Goal: Task Accomplishment & Management: Use online tool/utility

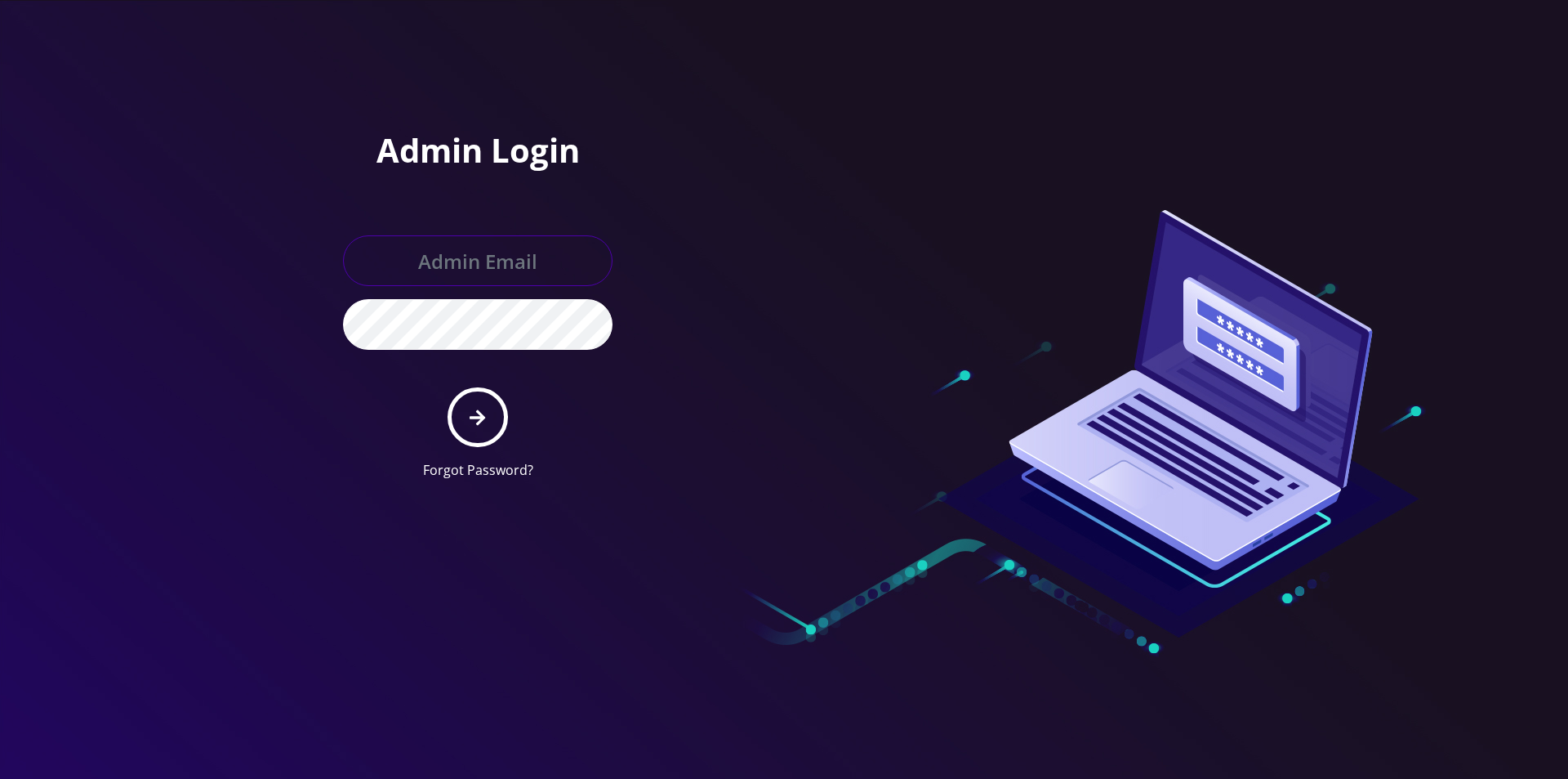
type input "master@britewireless.com"
click at [522, 421] on form "master@britewireless.com Forgot Password?" at bounding box center [477, 357] width 269 height 244
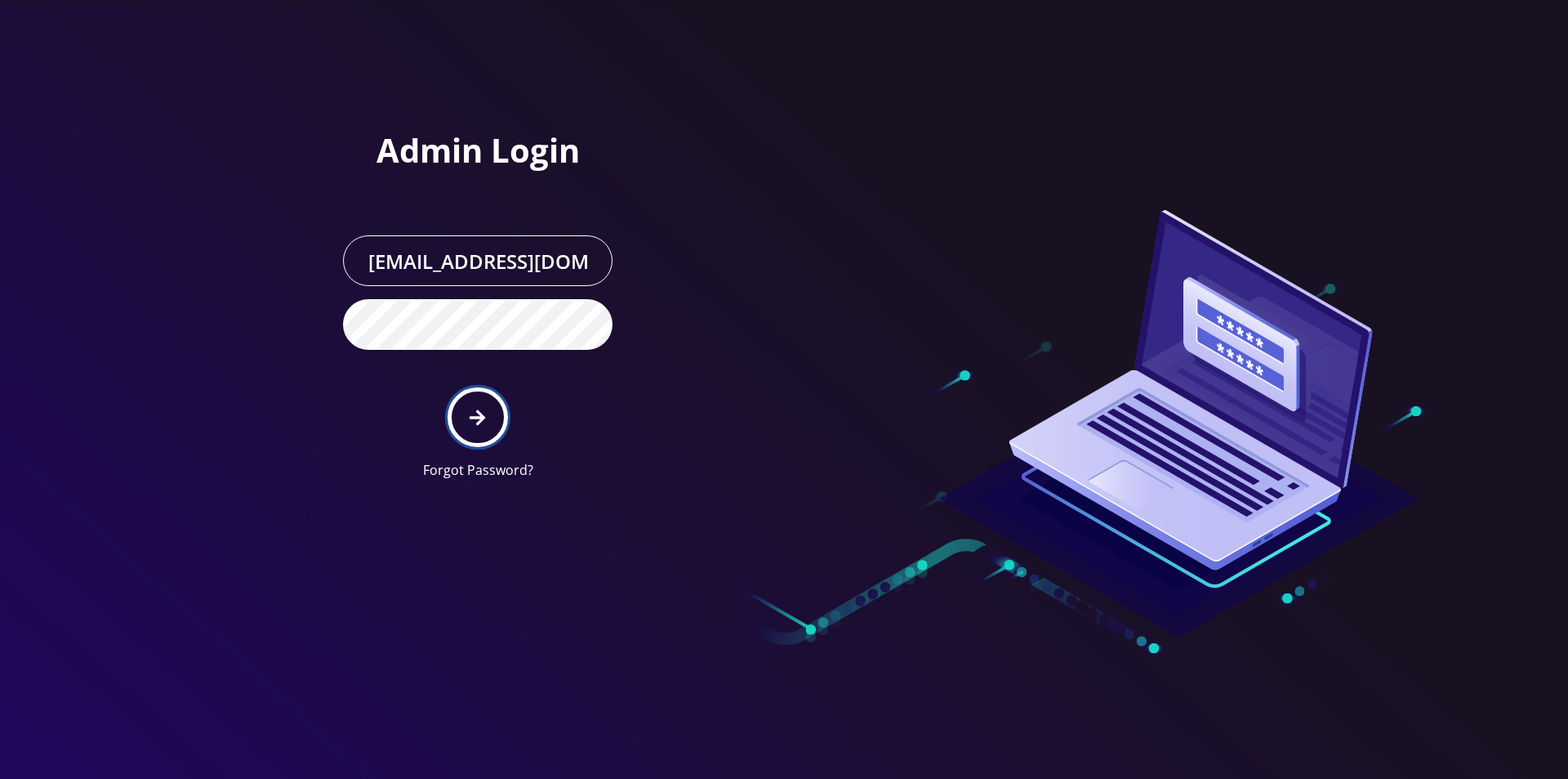
click at [499, 419] on button "submit" at bounding box center [477, 417] width 59 height 59
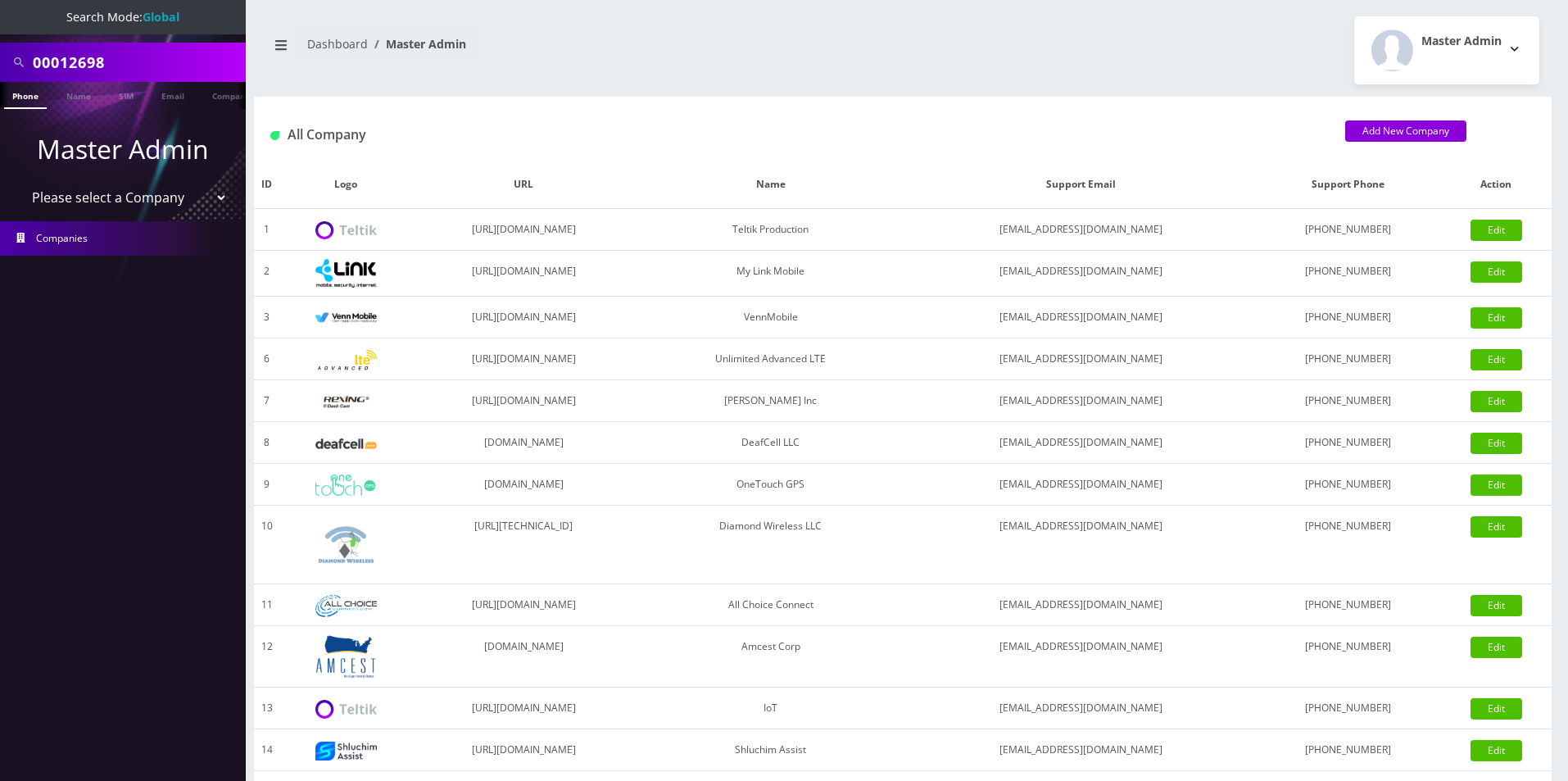
click at [102, 63] on input "00012698" at bounding box center [137, 62] width 209 height 32
type input "everything"
click at [24, 100] on link "Phone" at bounding box center [25, 96] width 43 height 27
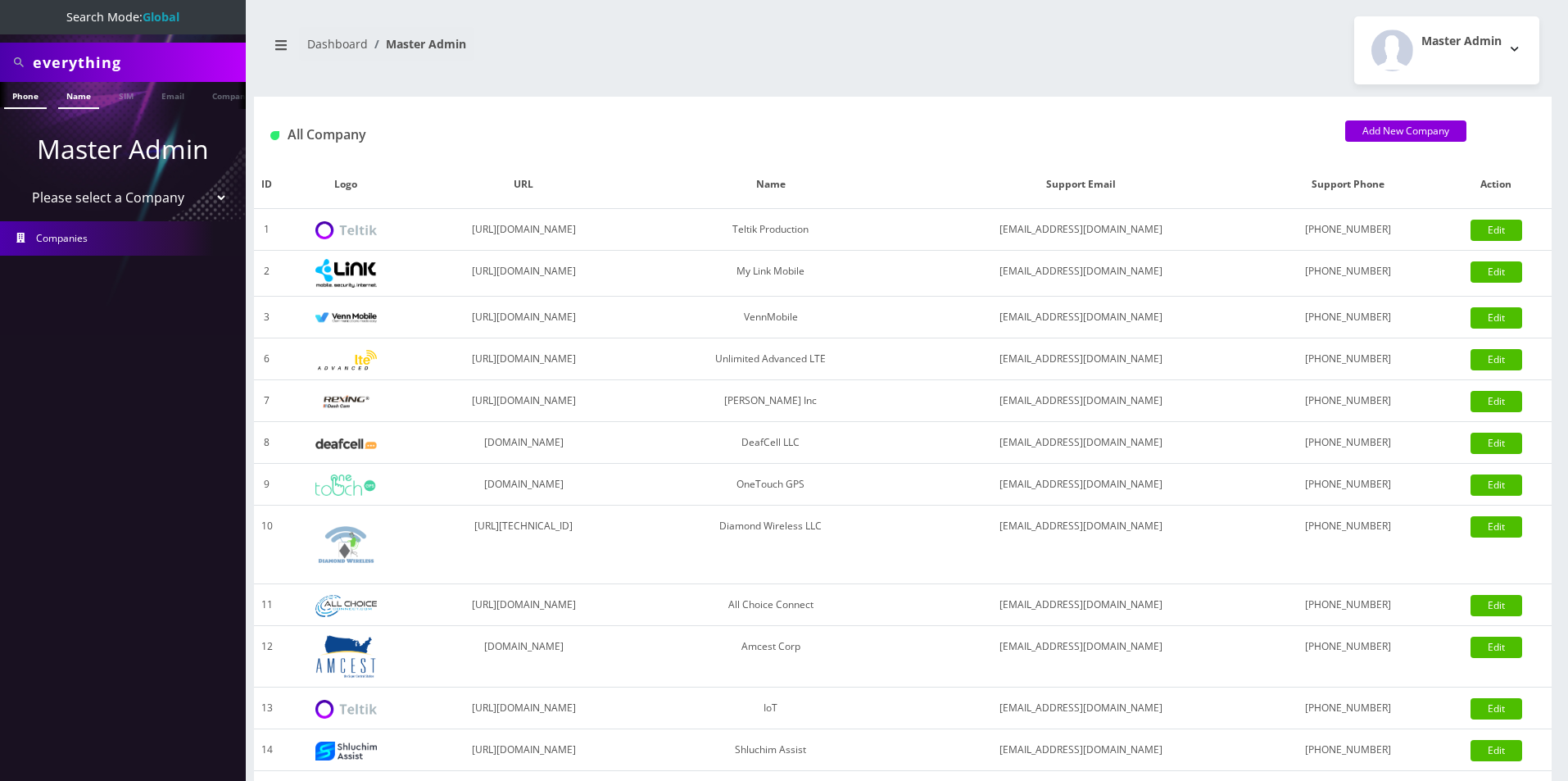
click at [77, 100] on link "Name" at bounding box center [78, 96] width 41 height 27
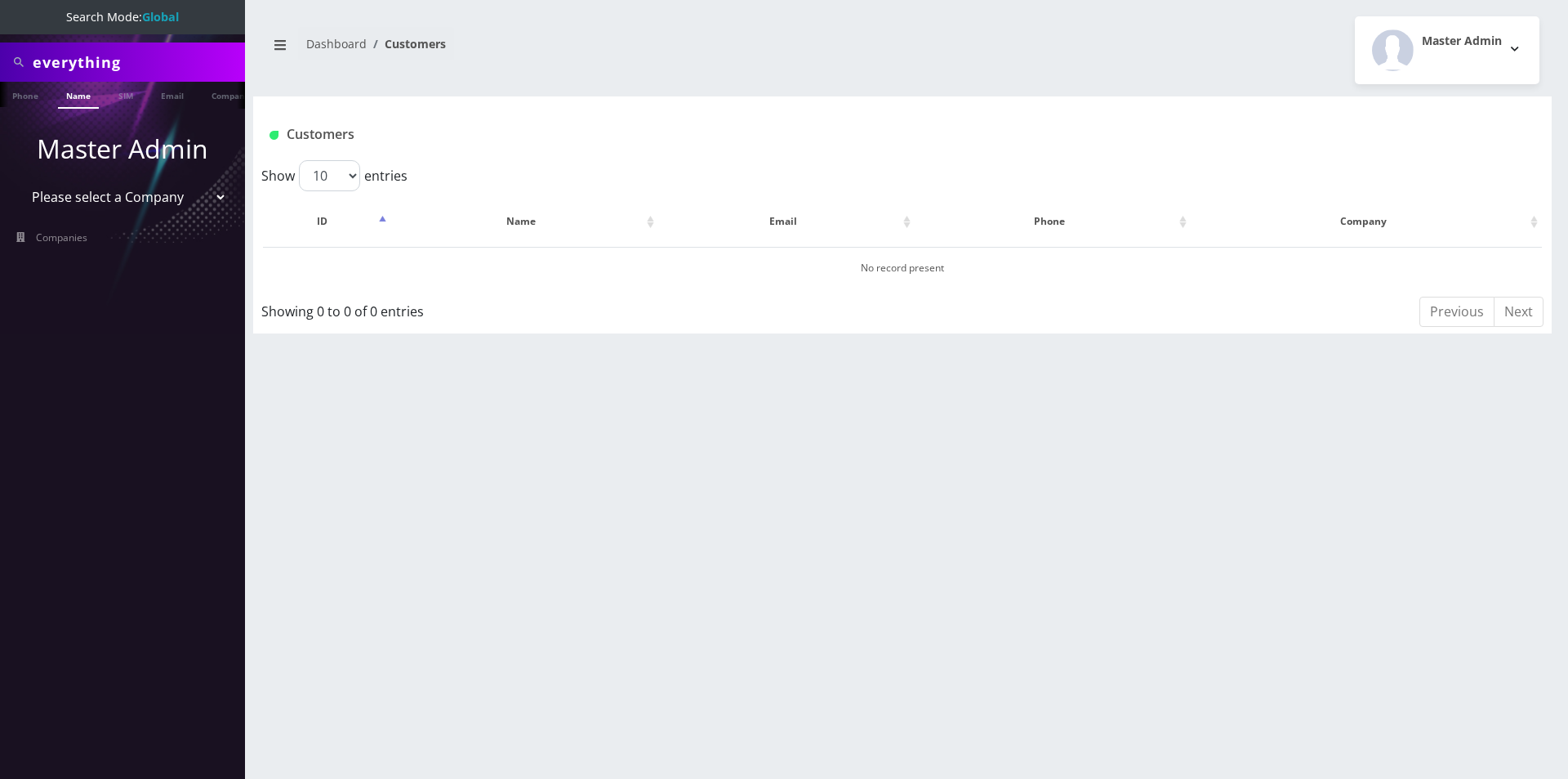
click at [76, 99] on link "Name" at bounding box center [78, 95] width 41 height 27
click at [173, 95] on link "Email" at bounding box center [172, 95] width 39 height 27
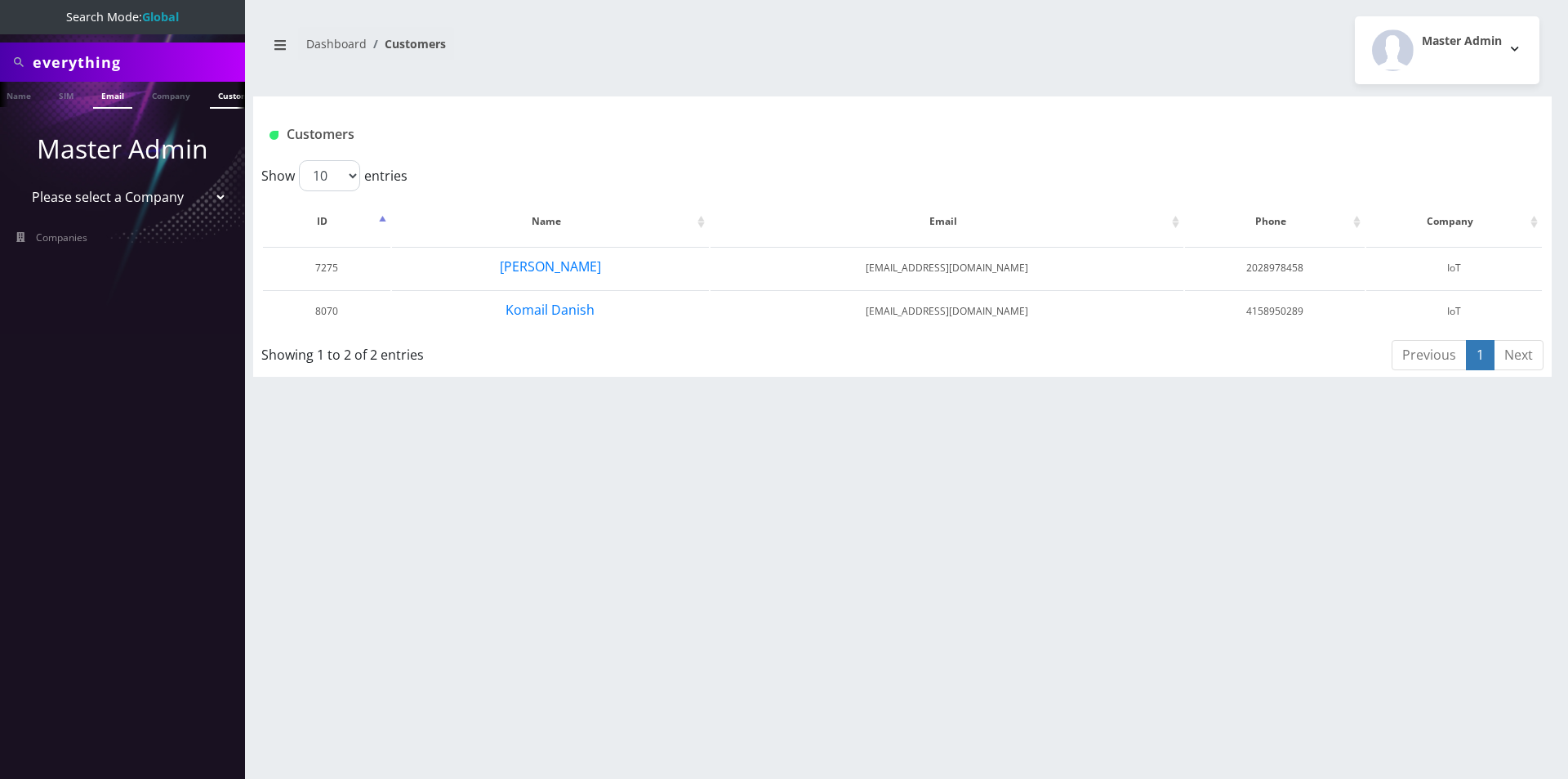
scroll to position [0, 79]
click at [199, 99] on link "Customer" at bounding box center [218, 95] width 56 height 27
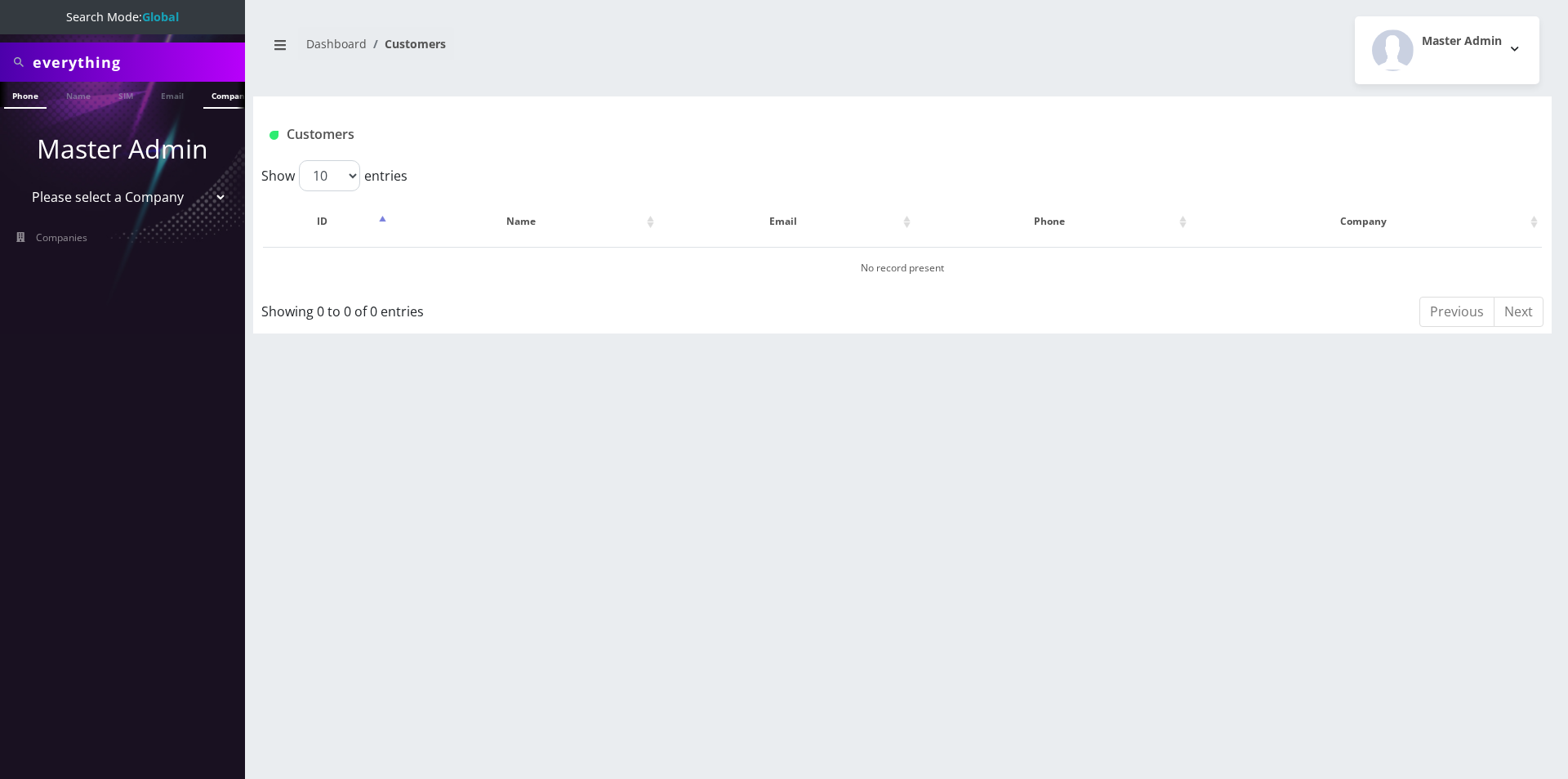
click at [212, 98] on link "Company" at bounding box center [230, 95] width 54 height 27
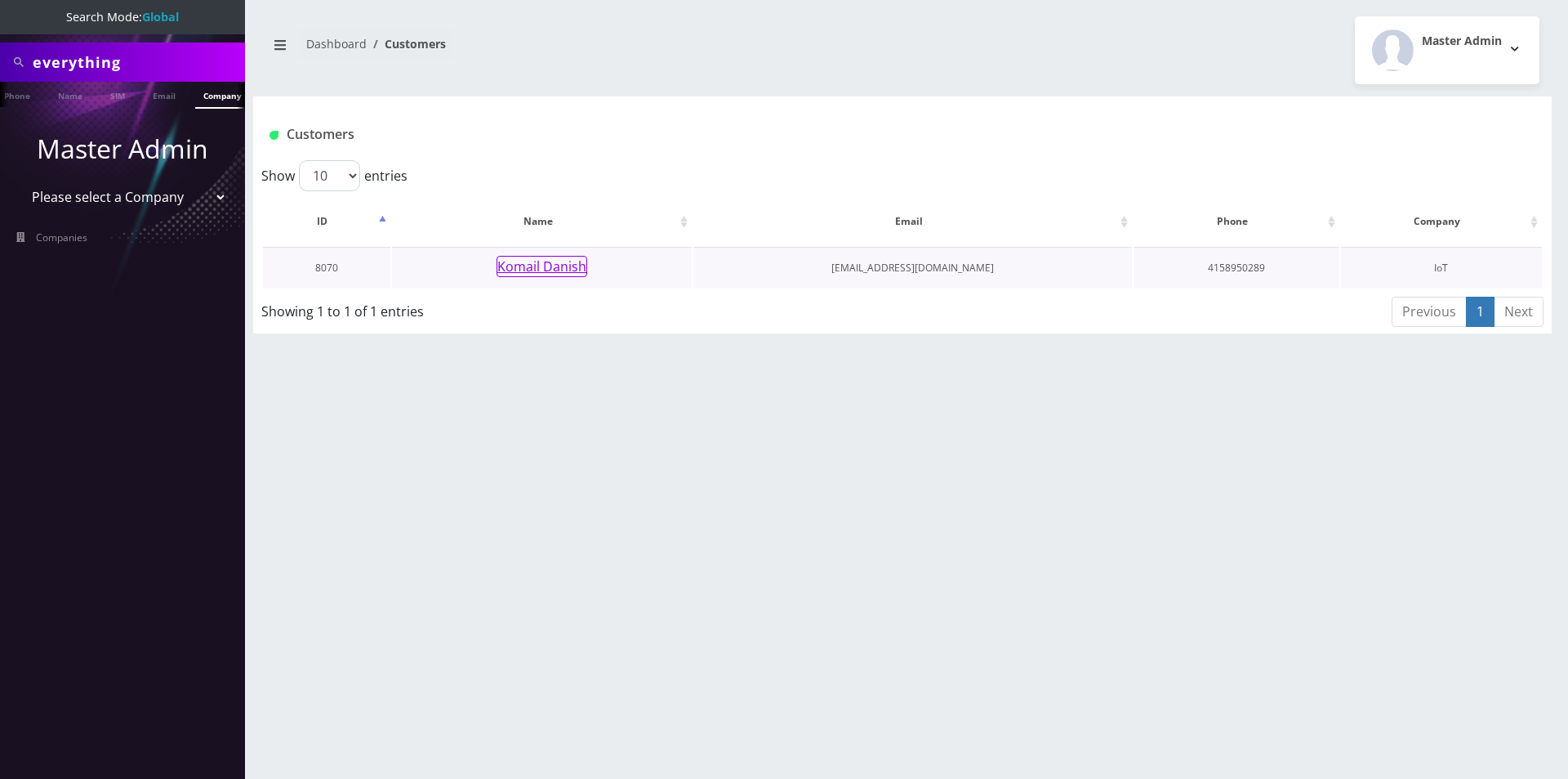
click at [533, 264] on button "Komail Danish" at bounding box center [541, 266] width 91 height 21
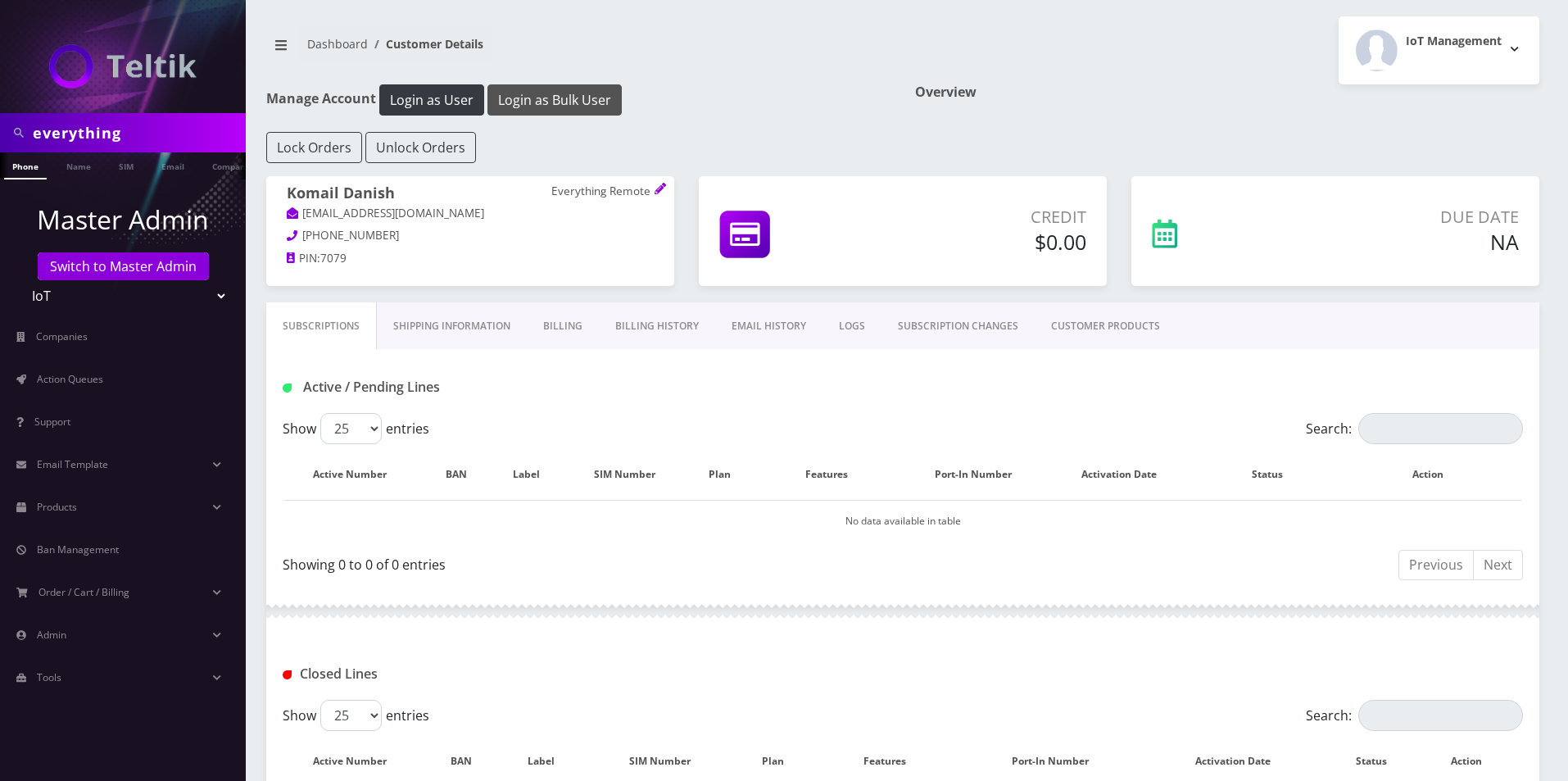
click at [552, 94] on button "Login as Bulk User" at bounding box center [554, 100] width 134 height 32
click at [1109, 321] on link "CUSTOMER PRODUCTS" at bounding box center [1106, 326] width 142 height 48
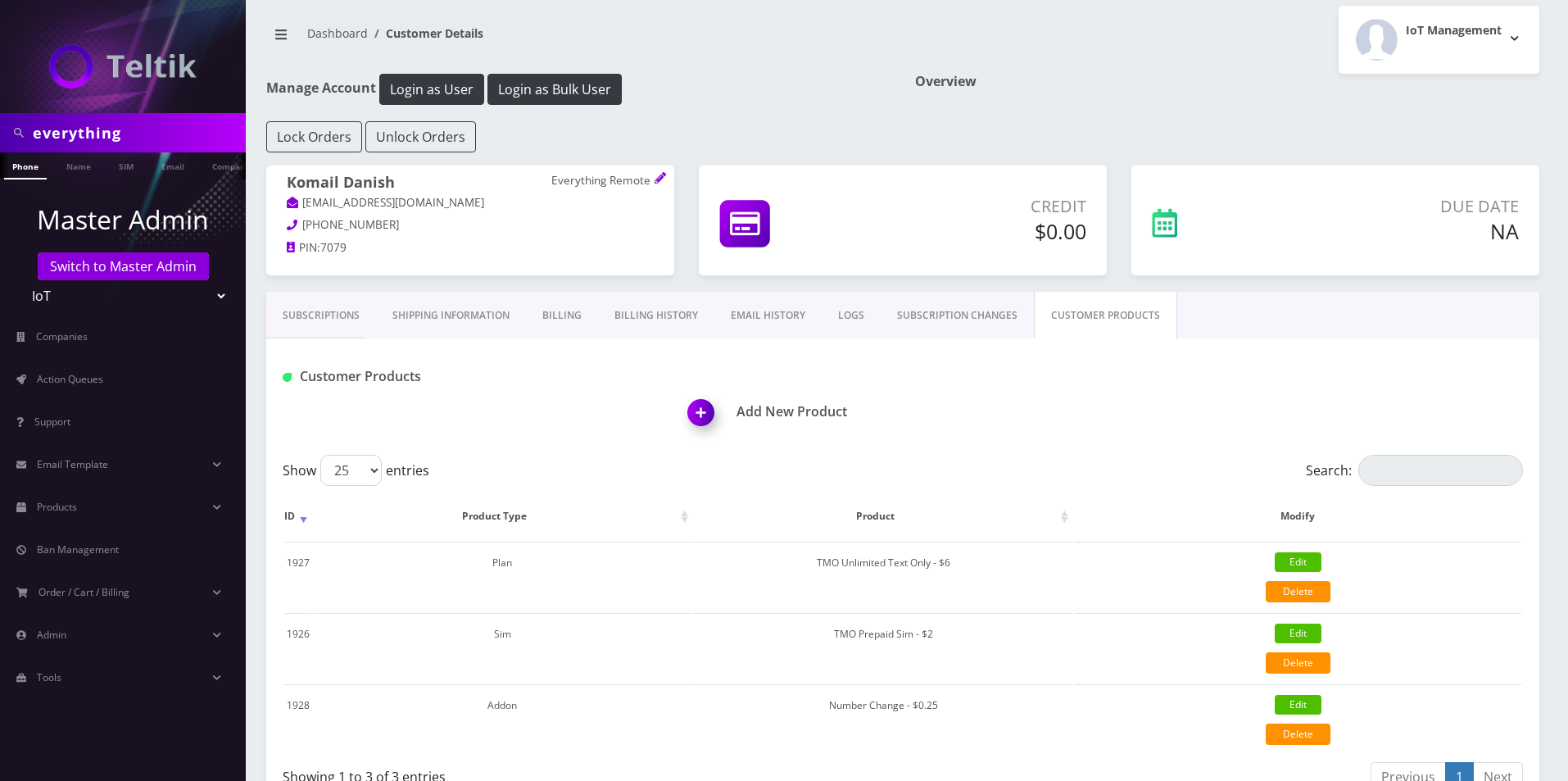
scroll to position [124, 0]
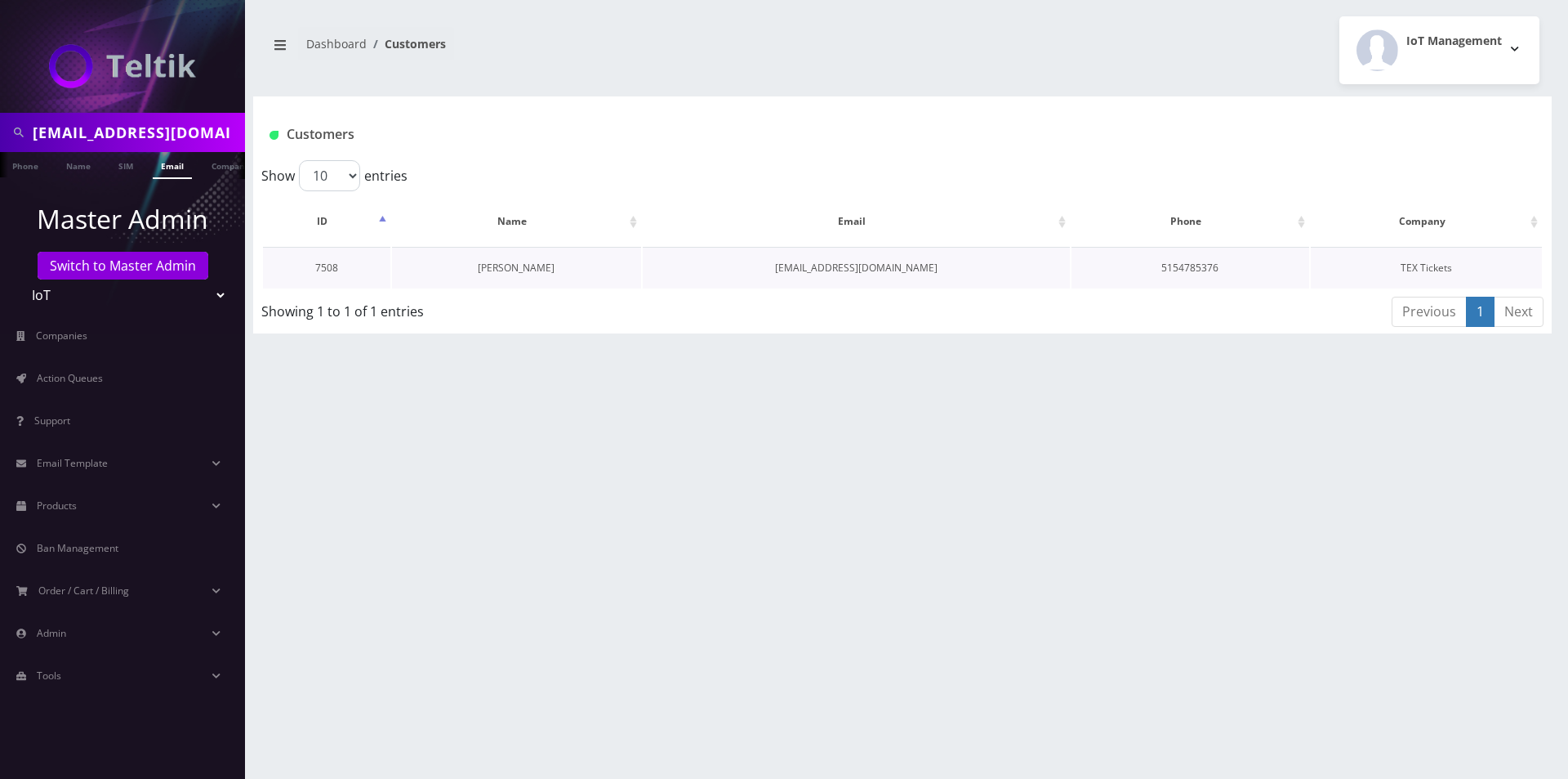
click at [537, 268] on link "[PERSON_NAME]" at bounding box center [516, 267] width 76 height 14
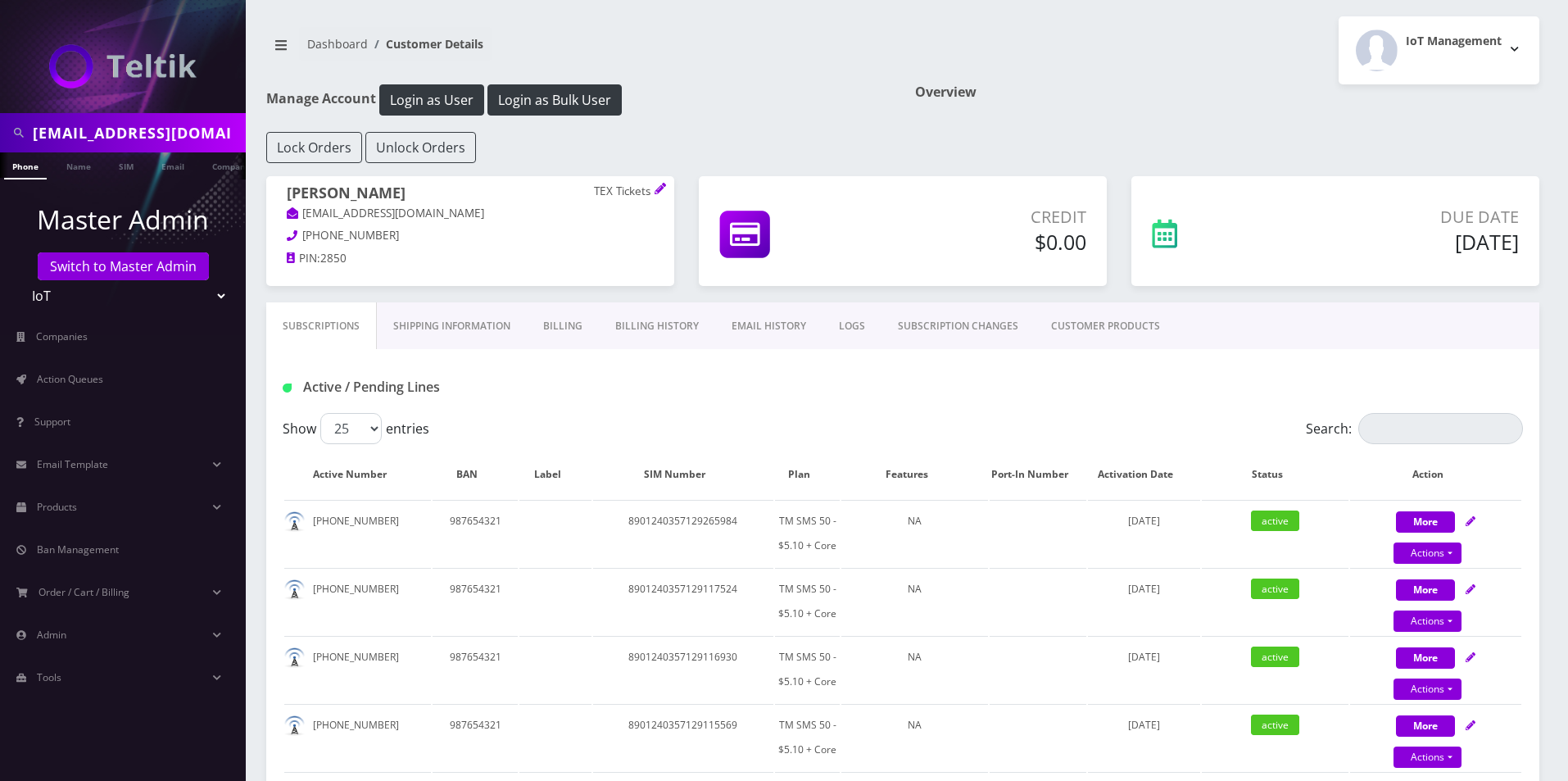
click at [770, 330] on link "EMAIL HISTORY" at bounding box center [769, 326] width 107 height 48
